Goal: Transaction & Acquisition: Purchase product/service

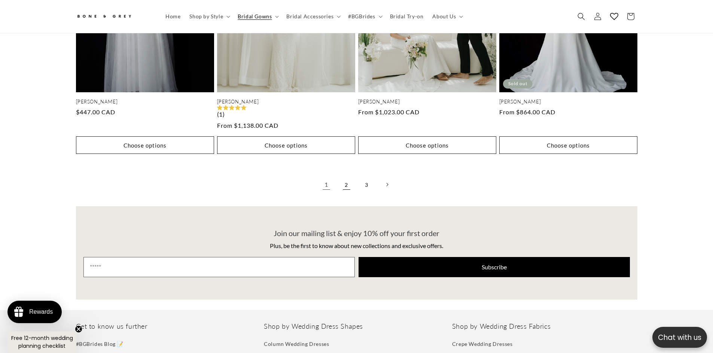
scroll to position [0, 411]
click at [352, 181] on link "2" at bounding box center [346, 185] width 16 height 16
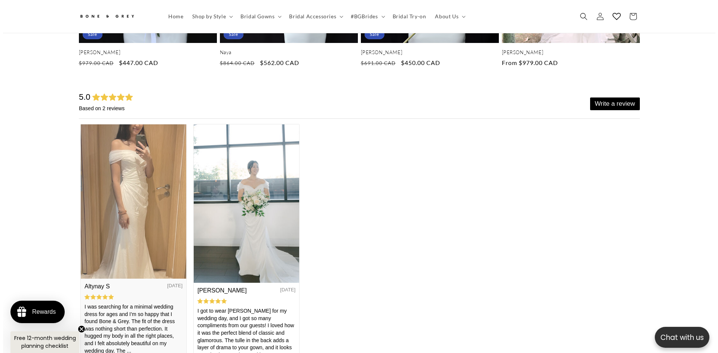
scroll to position [0, 206]
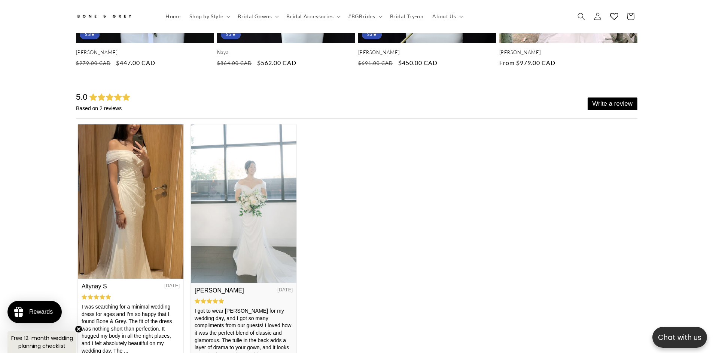
click at [278, 216] on img at bounding box center [242, 204] width 105 height 158
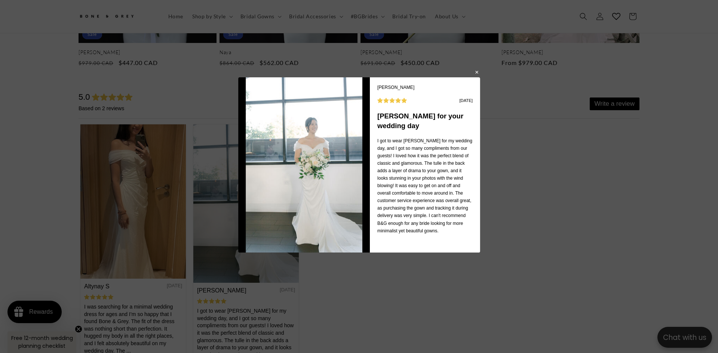
scroll to position [0, 0]
click at [504, 48] on button "button" at bounding box center [505, 46] width 4 height 9
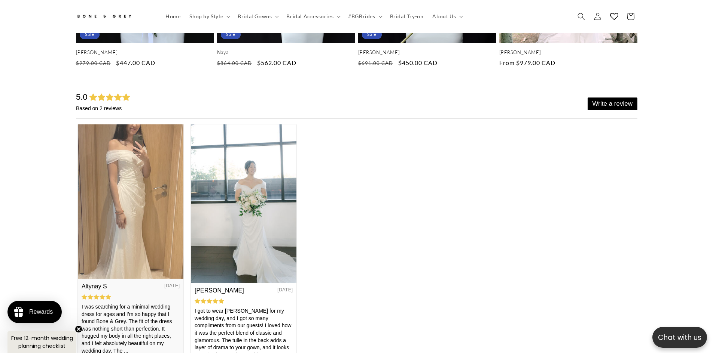
click at [116, 229] on img at bounding box center [129, 202] width 105 height 154
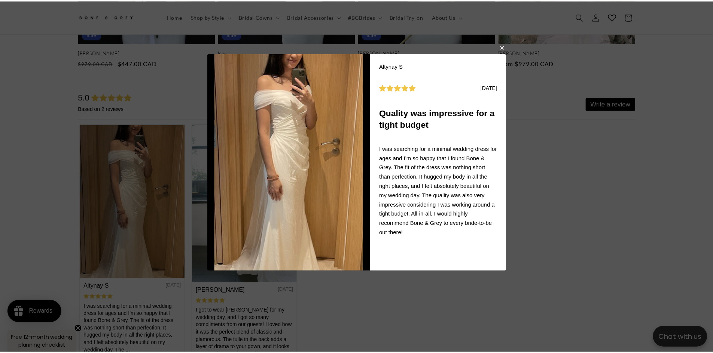
scroll to position [0, 206]
drag, startPoint x: 505, startPoint y: 49, endPoint x: 439, endPoint y: 6, distance: 78.7
click at [505, 49] on button "button" at bounding box center [505, 47] width 4 height 9
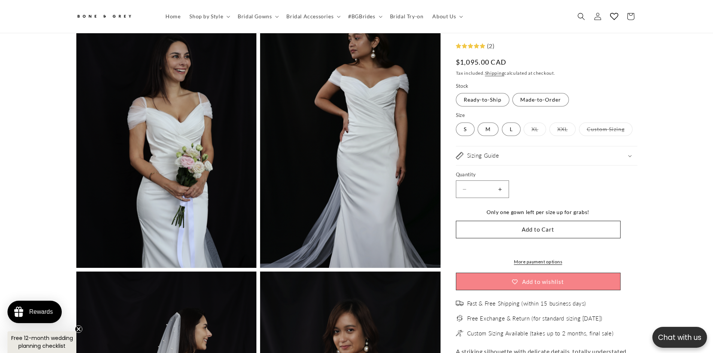
scroll to position [1380, 0]
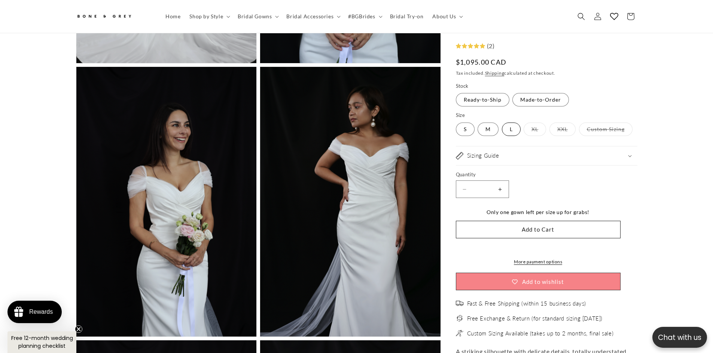
click at [510, 128] on label "L Variant sold out or unavailable" at bounding box center [511, 129] width 19 height 13
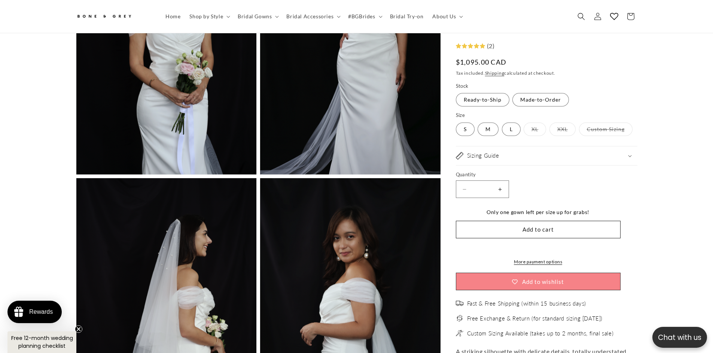
scroll to position [1679, 0]
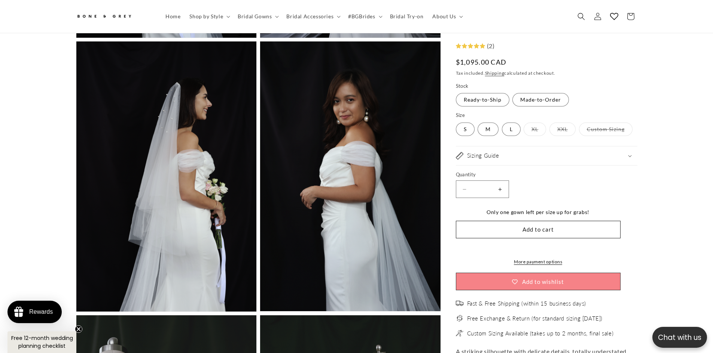
click at [515, 323] on span "Free Exchange & Return (for standard sizing within 14 days)" at bounding box center [535, 318] width 136 height 7
click at [464, 323] on li "Free Exchange & Return (for standard sizing within 14 days)" at bounding box center [546, 318] width 181 height 7
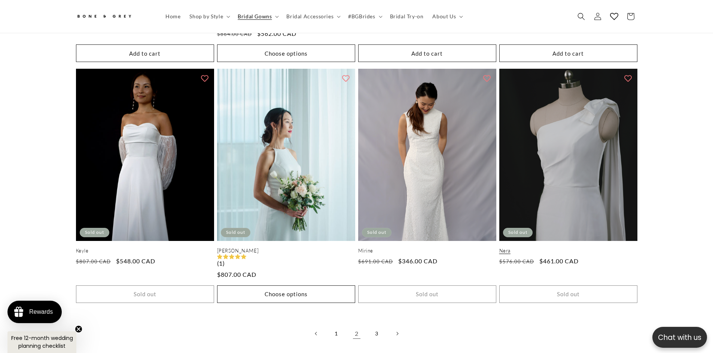
scroll to position [1529, 0]
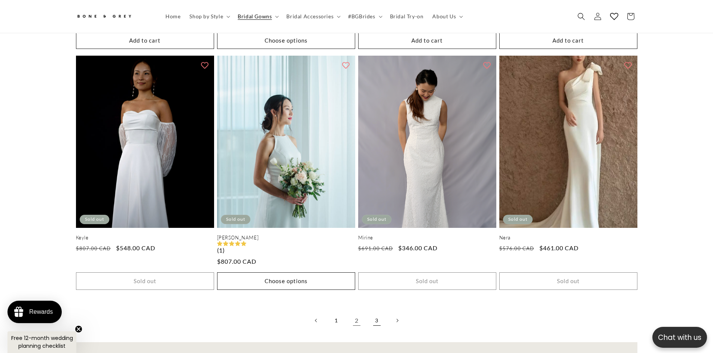
click at [375, 316] on link "3" at bounding box center [376, 321] width 16 height 16
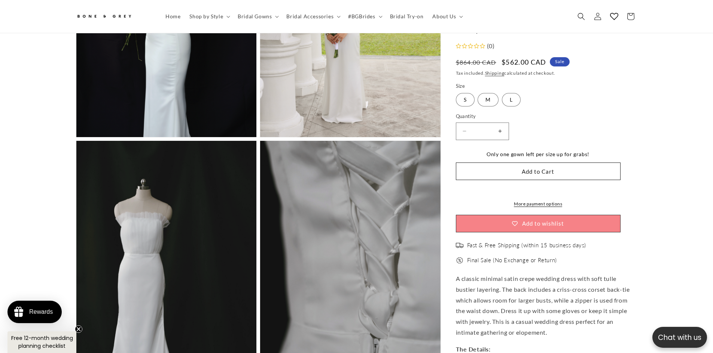
scroll to position [0, 206]
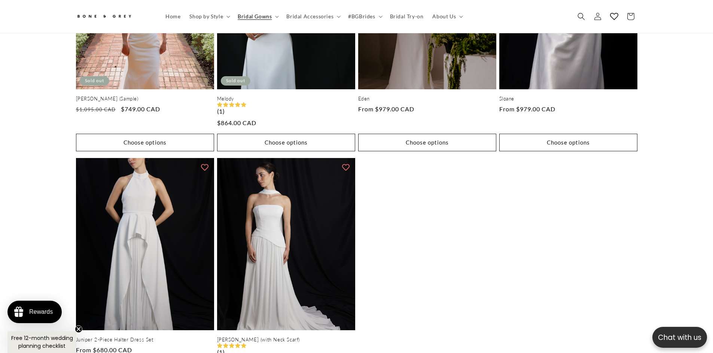
scroll to position [482, 0]
